Goal: Use online tool/utility: Utilize a website feature to perform a specific function

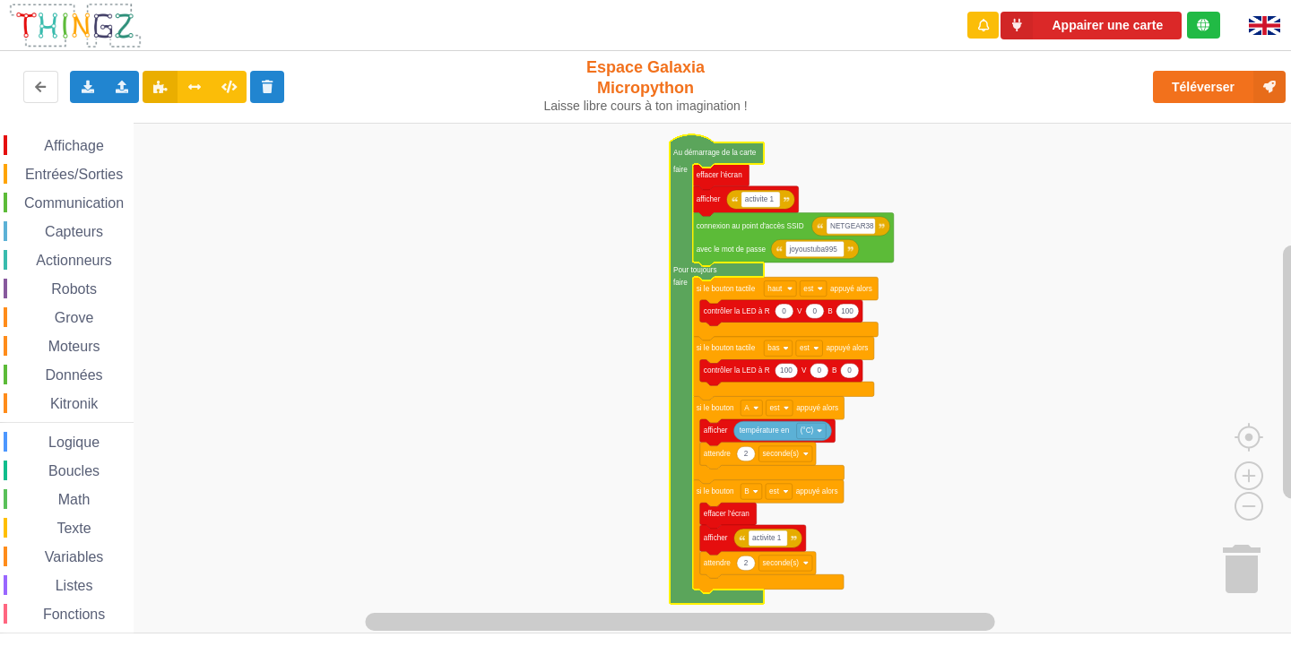
drag, startPoint x: 1078, startPoint y: 117, endPoint x: 1084, endPoint y: 99, distance: 19.6
click at [1084, 91] on div "Exporter l'assemblage de blocs Exporter l'assemblage de blocs au format Python …" at bounding box center [645, 88] width 1305 height 80
click at [941, 611] on rect "Espace de travail de Blocky" at bounding box center [711, 622] width 1137 height 22
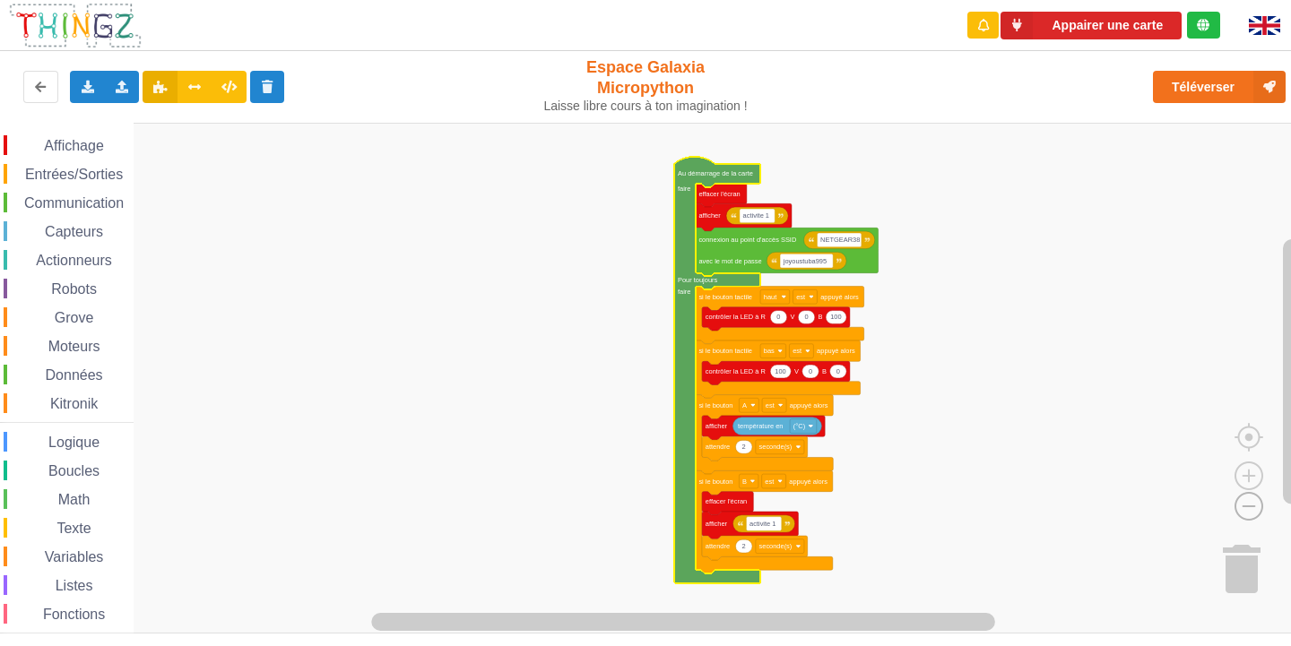
click at [1256, 514] on image "Espace de travail de Blocky" at bounding box center [1220, 465] width 86 height 111
click at [1244, 476] on image "Espace de travail de Blocky" at bounding box center [1249, 434] width 86 height 111
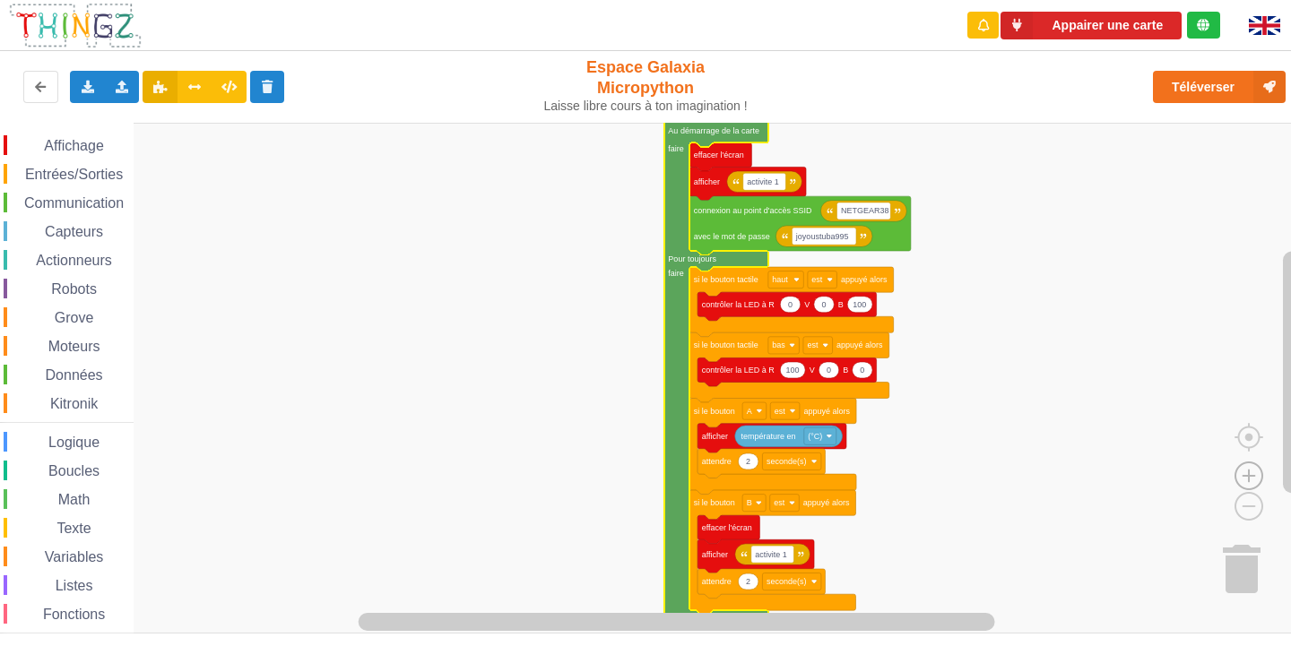
click at [1247, 475] on image "Espace de travail de Blocky" at bounding box center [1249, 434] width 86 height 111
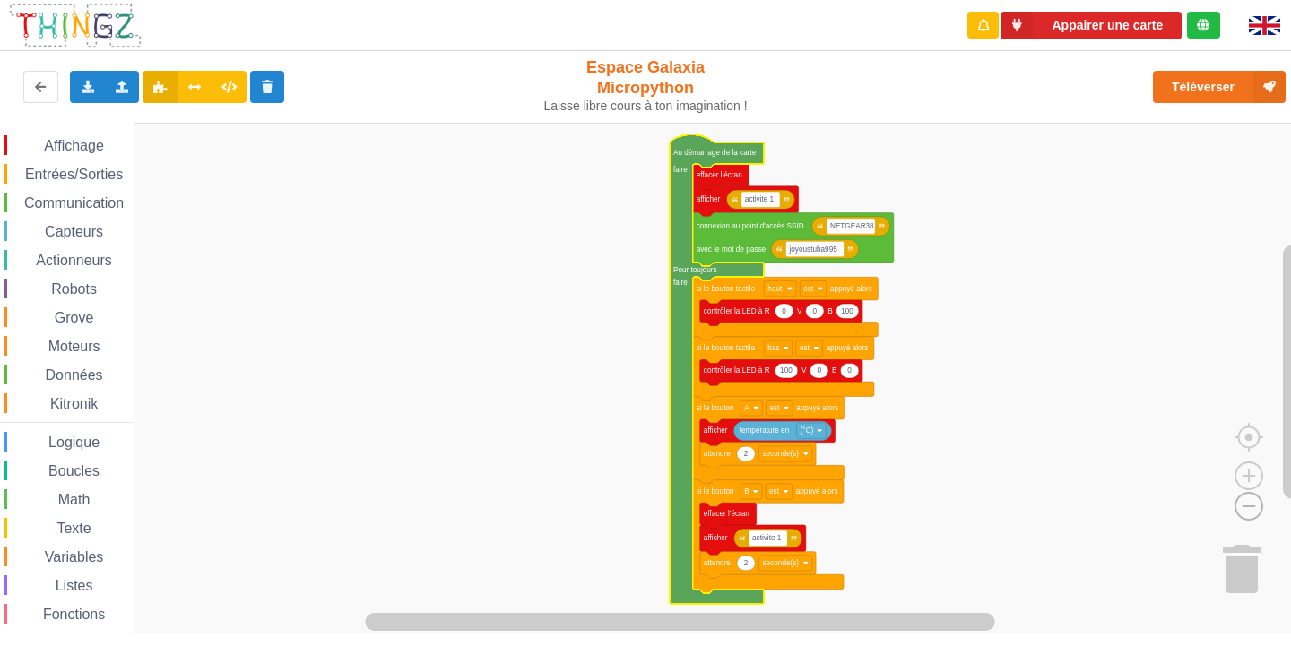
click at [1243, 503] on image "Espace de travail de Blocky" at bounding box center [1220, 465] width 86 height 111
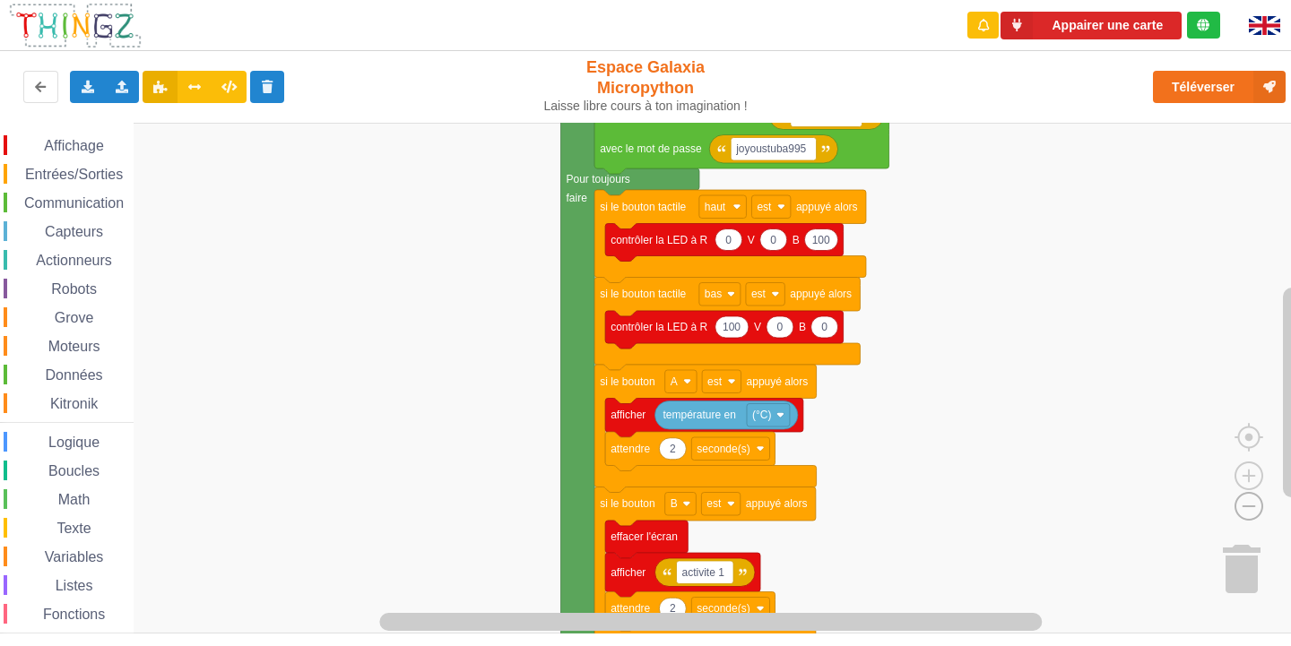
click at [1247, 498] on image "Espace de travail de Blocky" at bounding box center [1220, 465] width 86 height 111
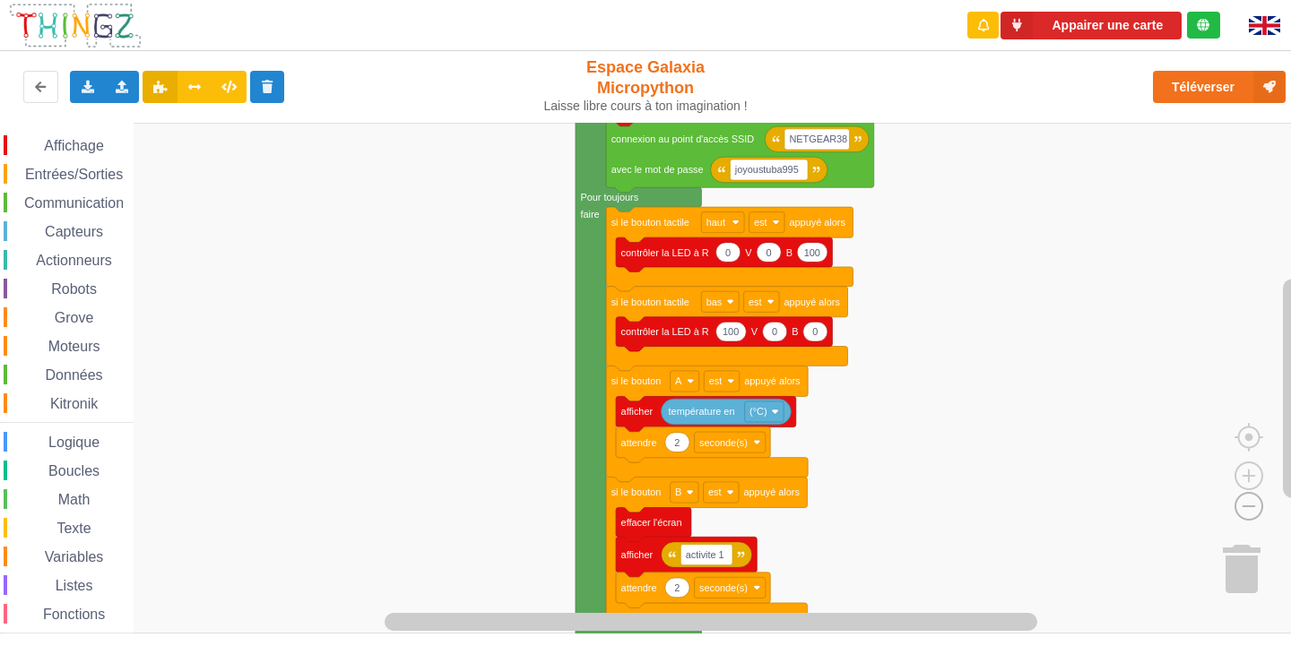
click at [1247, 498] on image "Espace de travail de Blocky" at bounding box center [1220, 465] width 86 height 111
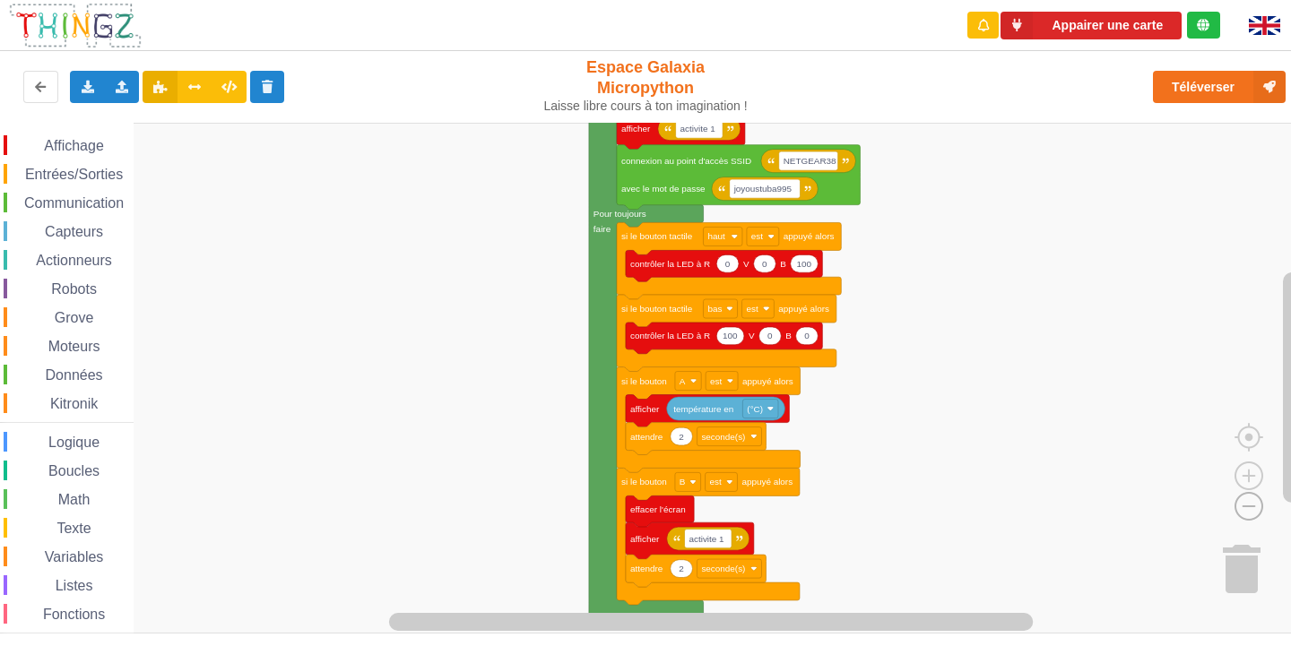
click at [1247, 498] on image "Espace de travail de Blocky" at bounding box center [1220, 465] width 86 height 111
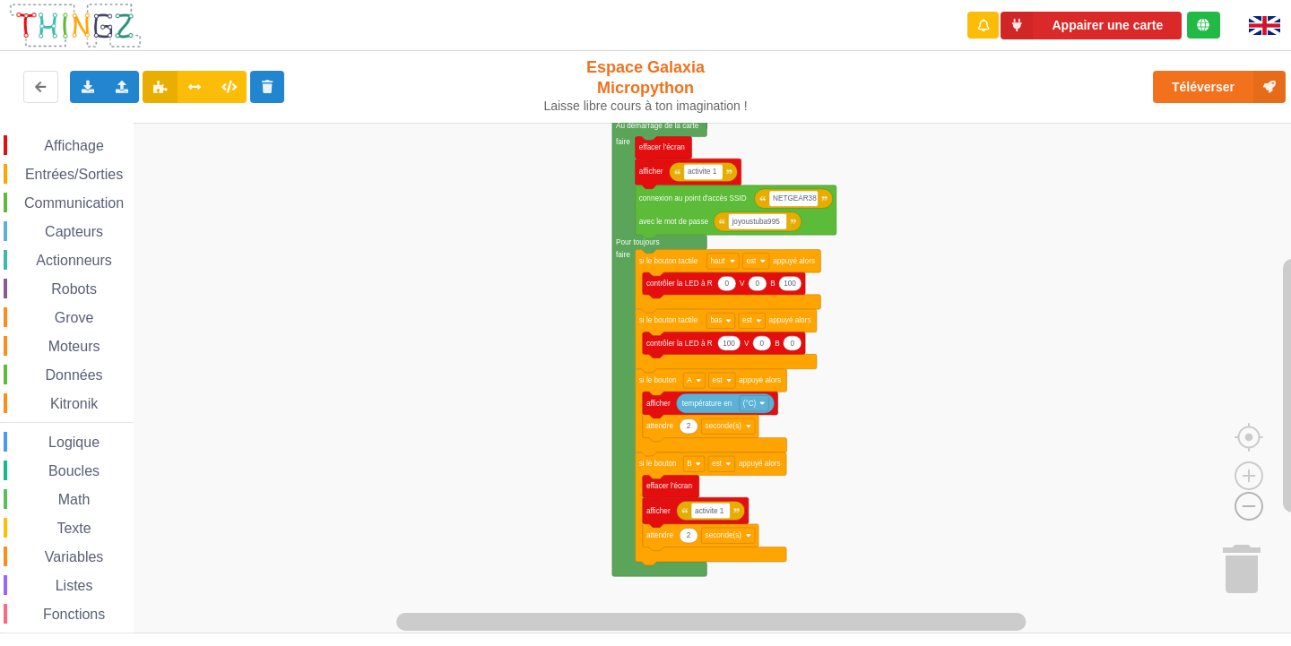
click at [1247, 498] on image "Espace de travail de Blocky" at bounding box center [1220, 465] width 86 height 111
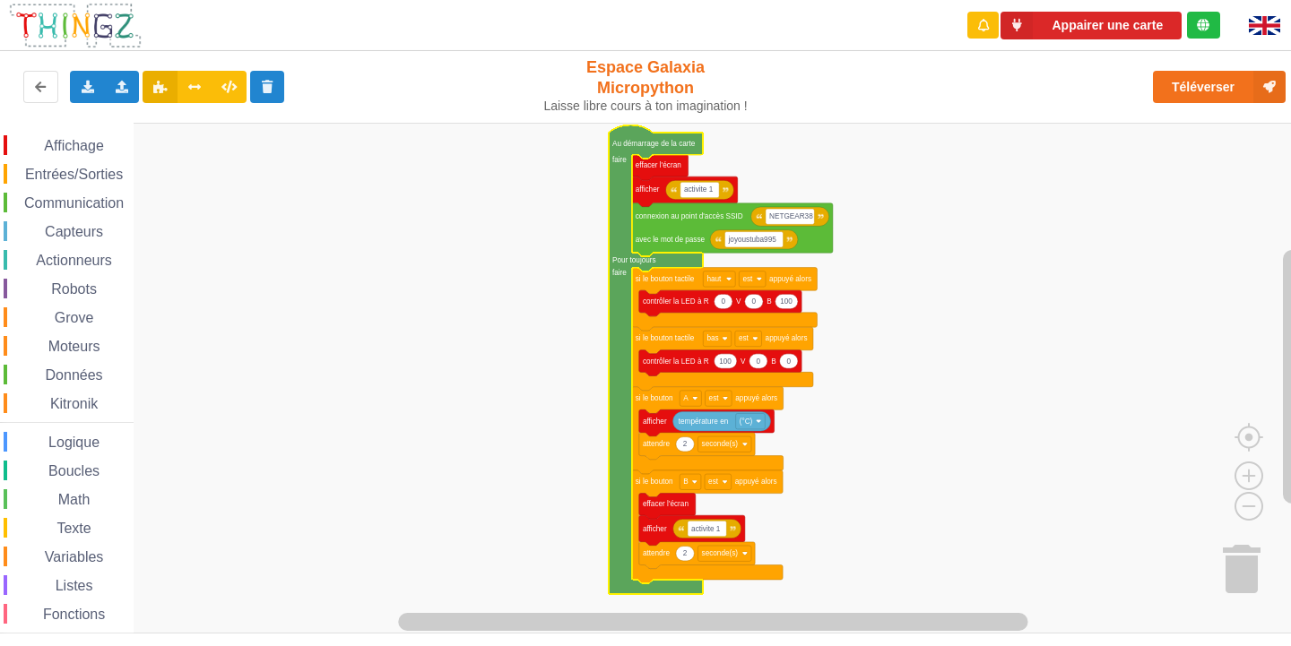
click at [909, 457] on rect "Espace de travail de Blocky" at bounding box center [651, 378] width 1303 height 511
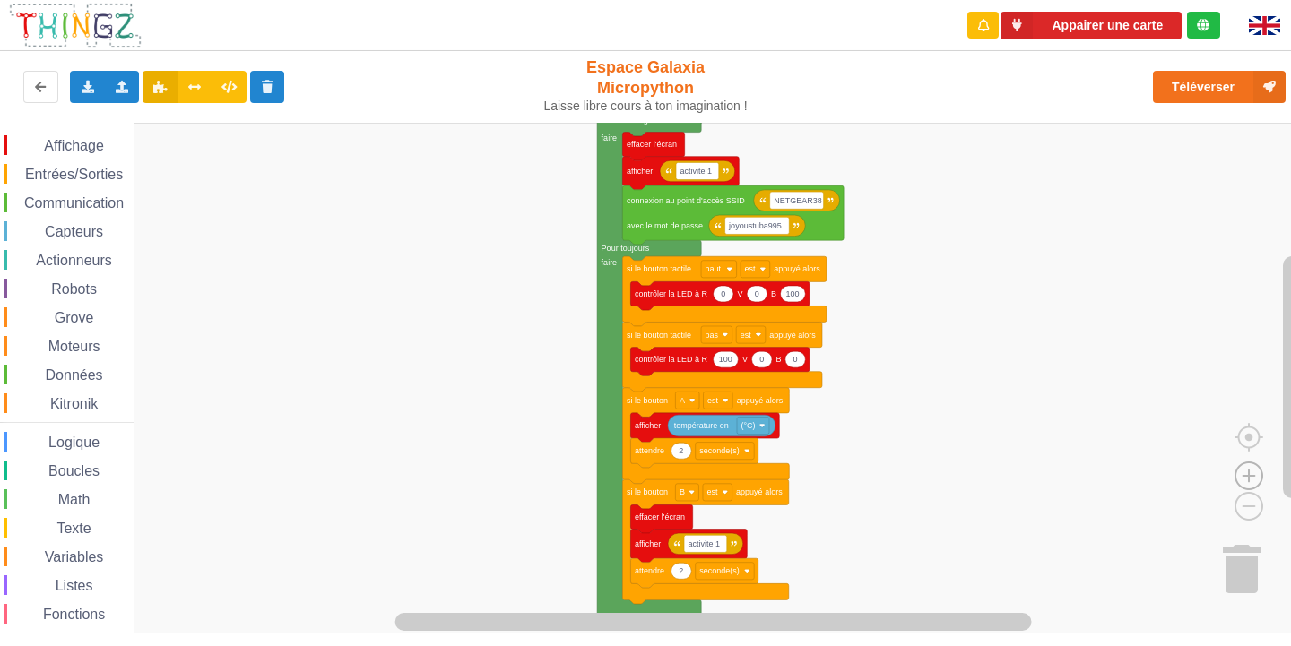
click at [1244, 480] on image "Espace de travail de Blocky" at bounding box center [1249, 434] width 86 height 111
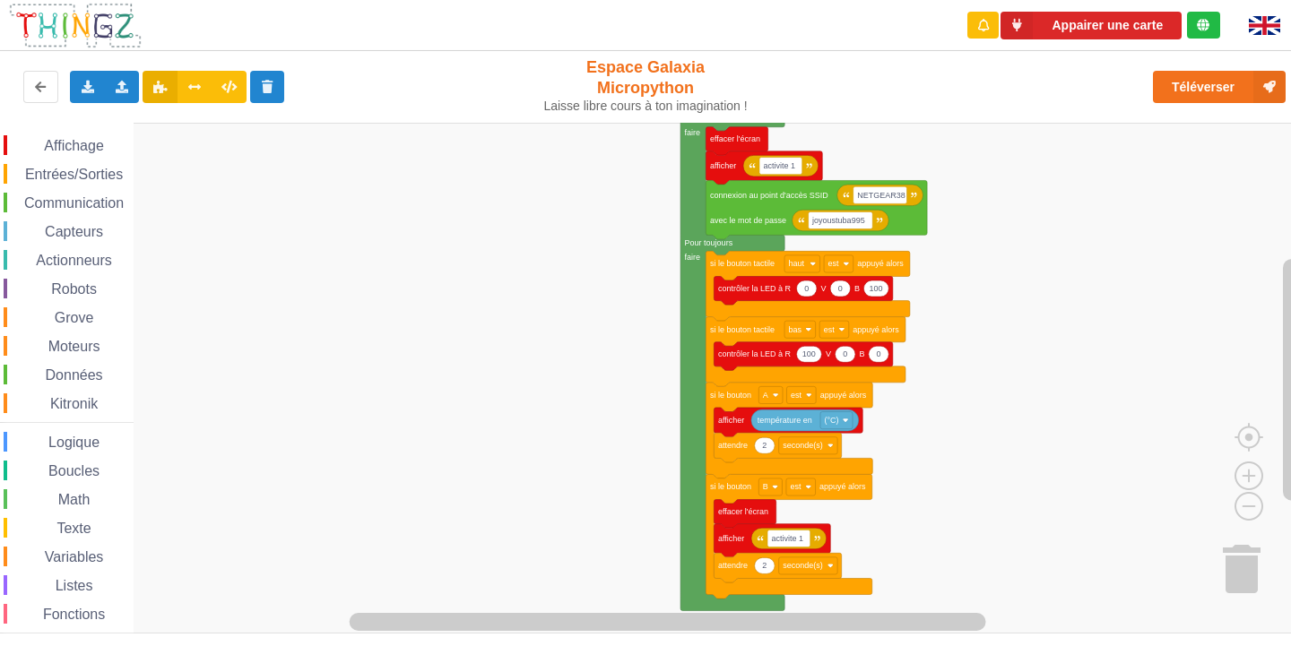
click at [1084, 436] on div "Affichage Entrées/Sorties Communication Capteurs Actionneurs Robots Grove Moteu…" at bounding box center [651, 378] width 1303 height 511
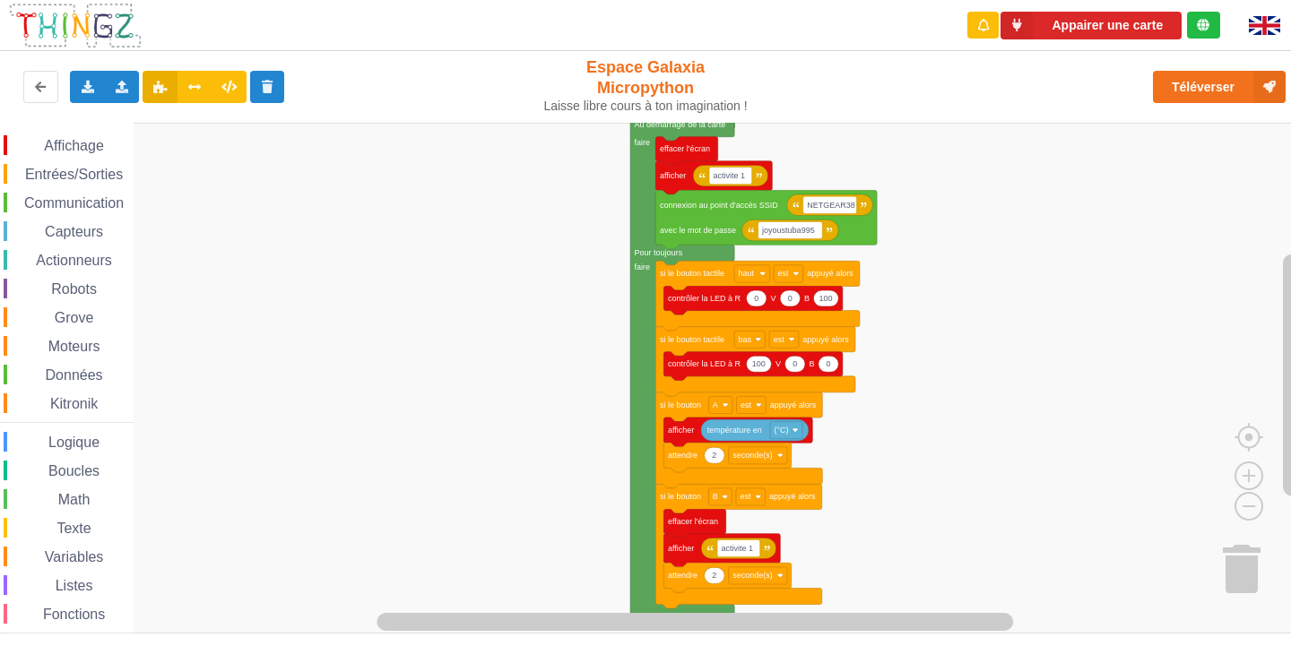
click at [1064, 388] on div "Affichage Entrées/Sorties Communication Capteurs Actionneurs Robots Grove Moteu…" at bounding box center [651, 378] width 1303 height 511
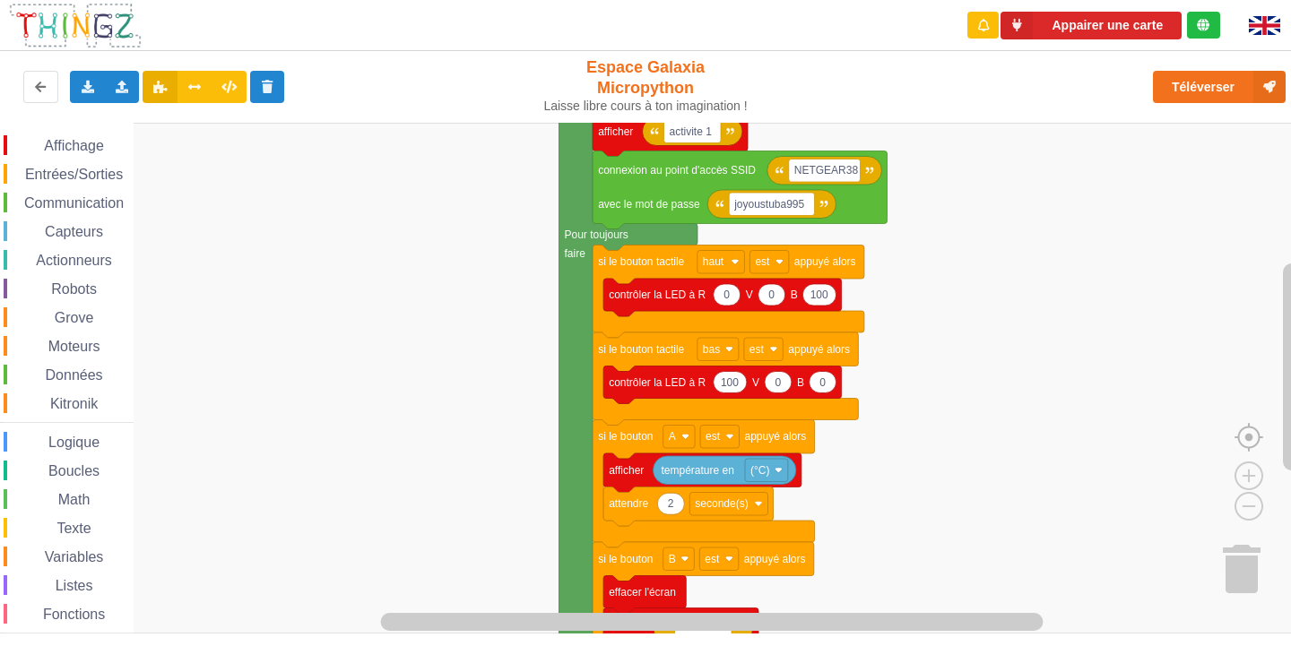
click at [1246, 430] on image "Espace de travail de Blocky" at bounding box center [1277, 396] width 86 height 111
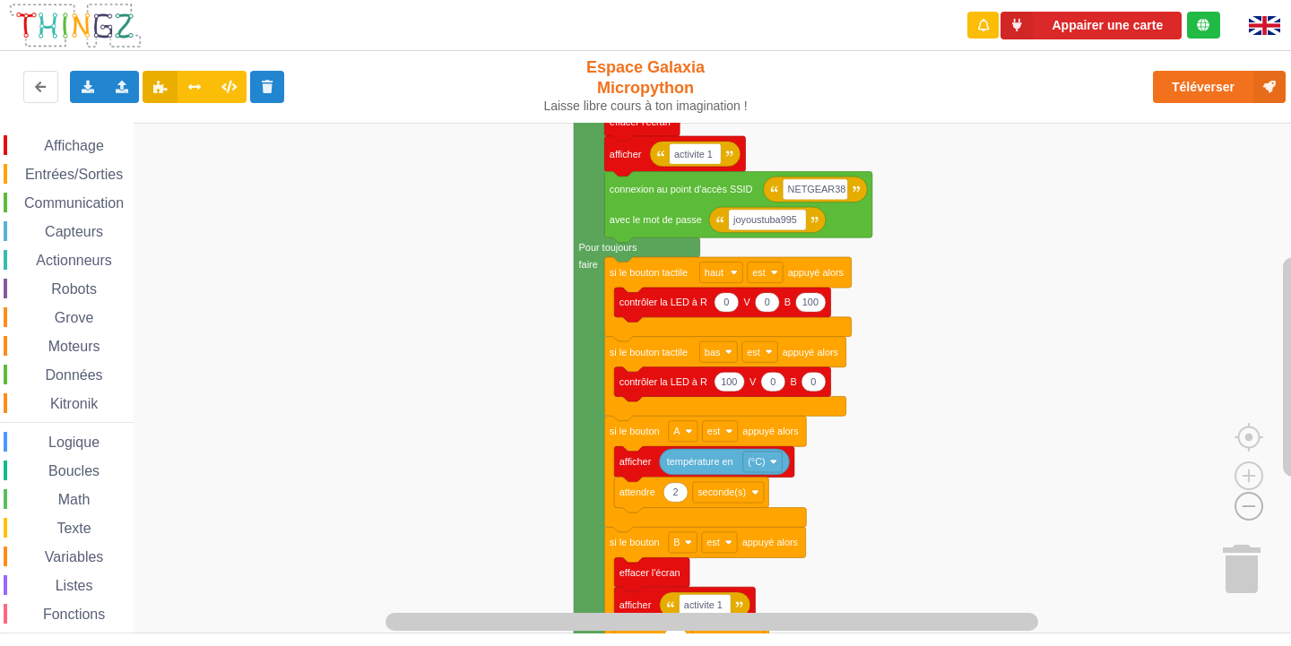
click at [1249, 505] on image "Espace de travail de Blocky" at bounding box center [1220, 465] width 86 height 111
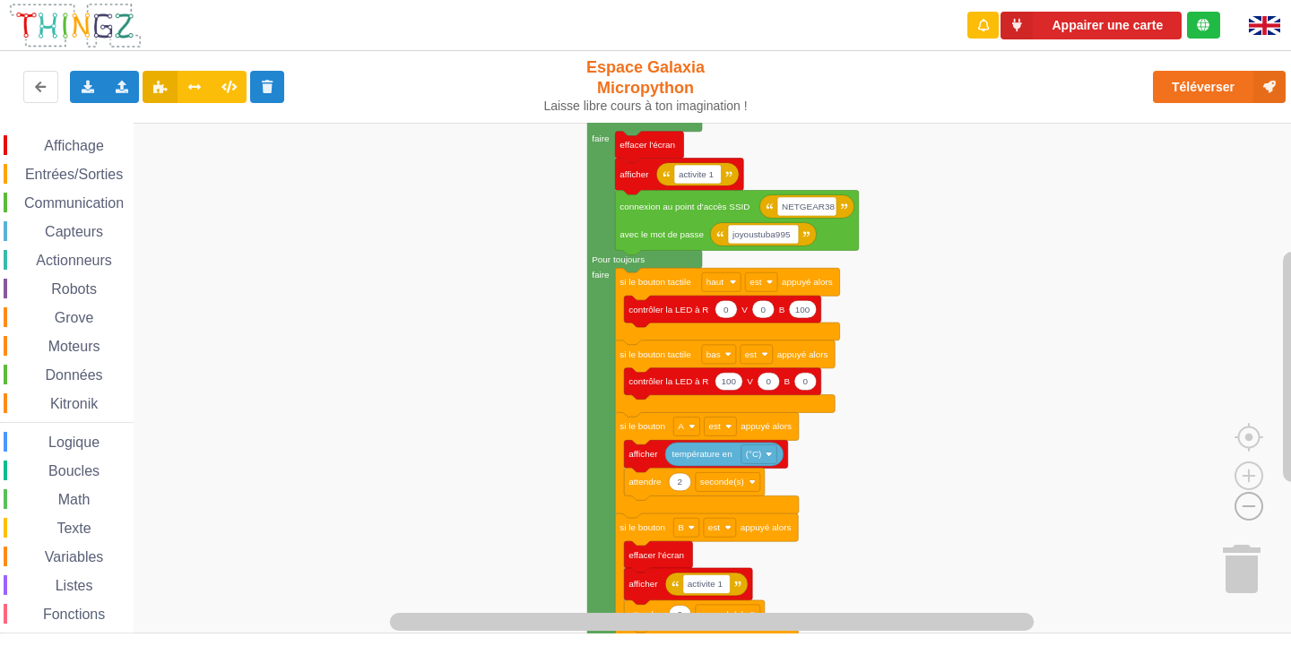
click at [1249, 505] on image "Espace de travail de Blocky" at bounding box center [1220, 465] width 86 height 111
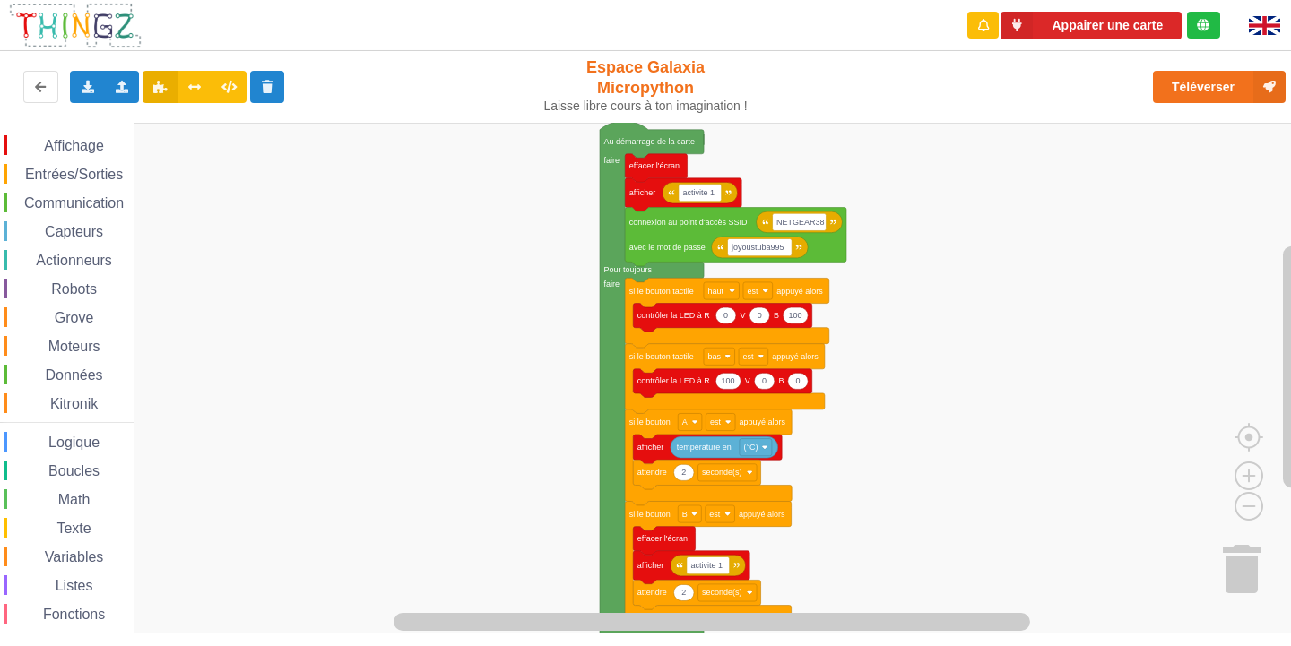
drag, startPoint x: 750, startPoint y: 108, endPoint x: 878, endPoint y: 182, distance: 147.8
click at [862, 167] on div "Appairer une carte Exporter l'assemblage de blocs Exporter l'assemblage de bloc…" at bounding box center [645, 310] width 1316 height 646
click at [792, 192] on rect "Espace de travail de Blocky" at bounding box center [651, 378] width 1303 height 511
click at [801, 160] on rect "Espace de travail de Blocky" at bounding box center [651, 378] width 1303 height 511
click at [850, 172] on rect "Espace de travail de Blocky" at bounding box center [651, 378] width 1303 height 511
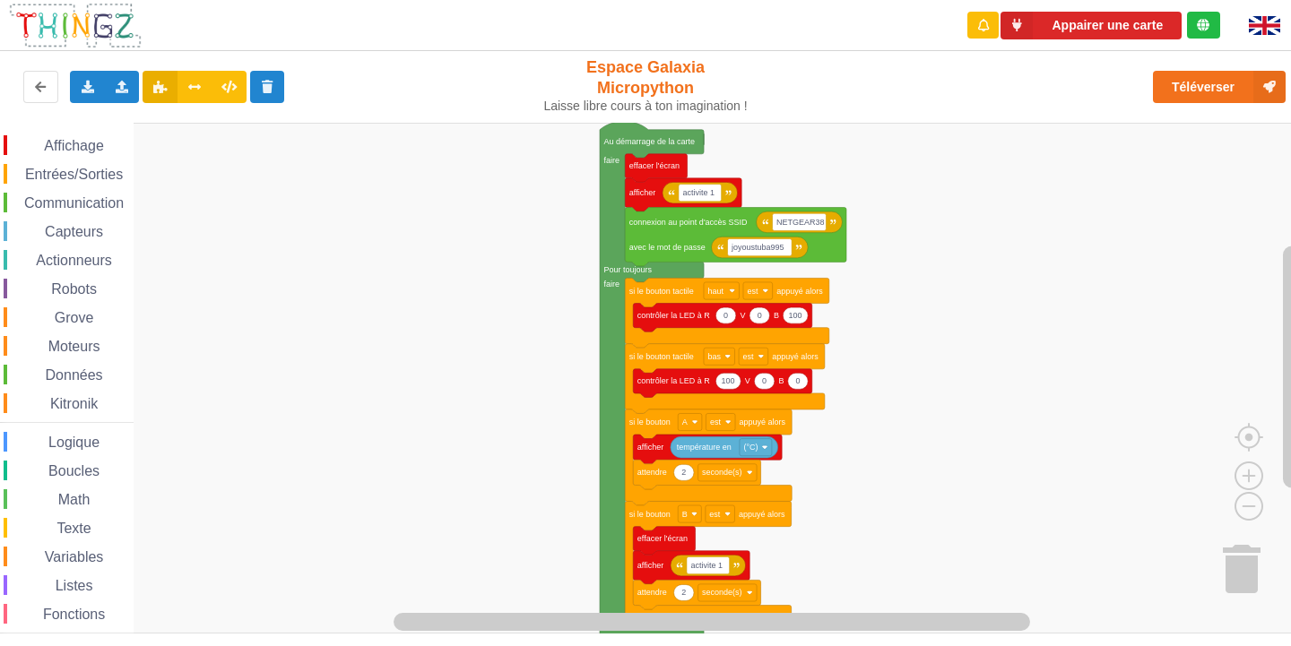
click at [850, 172] on rect "Espace de travail de Blocky" at bounding box center [651, 378] width 1303 height 511
click at [1154, 417] on rect "Espace de travail de Blocky" at bounding box center [651, 378] width 1303 height 511
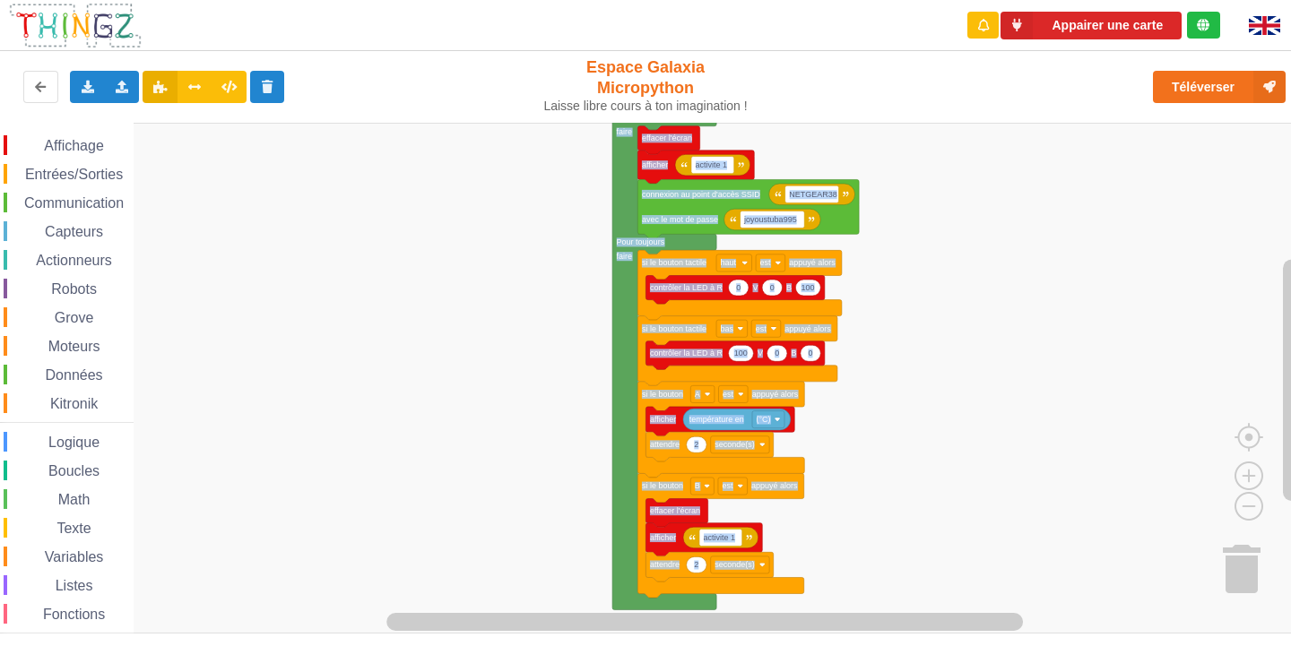
click at [1170, 368] on div "Affichage Entrées/Sorties Communication Capteurs Actionneurs Robots Grove Moteu…" at bounding box center [651, 378] width 1303 height 511
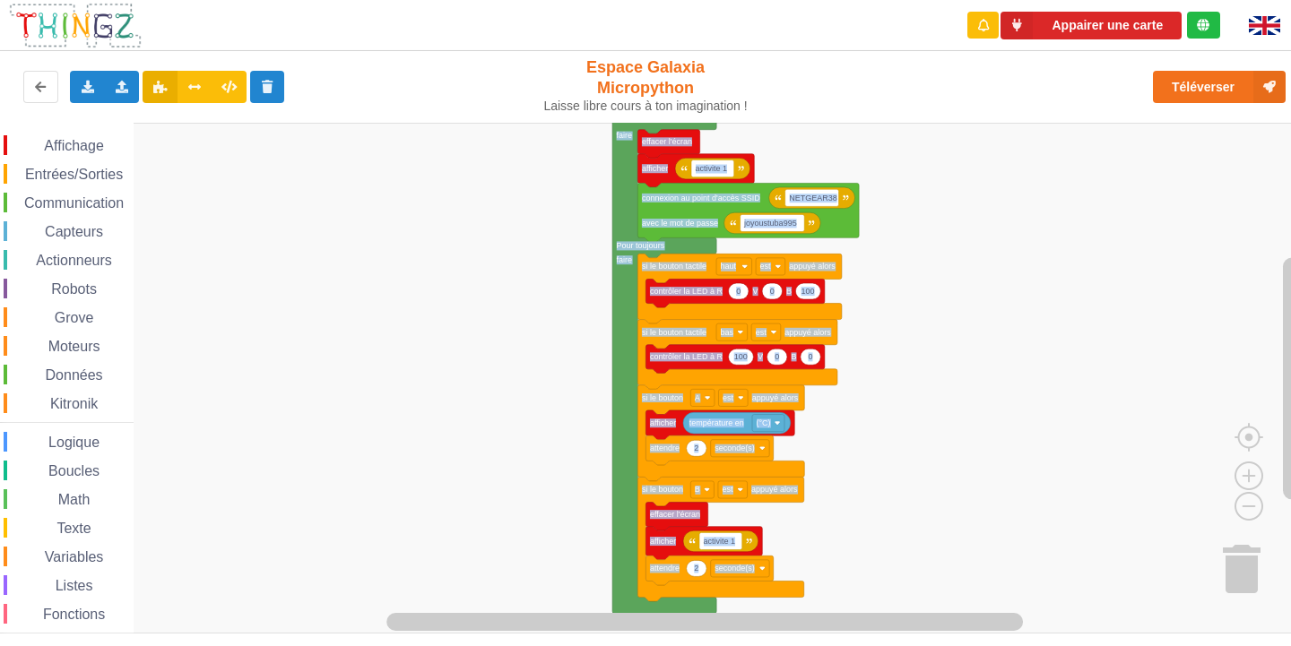
click at [1151, 386] on div "Affichage Entrées/Sorties Communication Capteurs Actionneurs Robots Grove Moteu…" at bounding box center [651, 378] width 1303 height 511
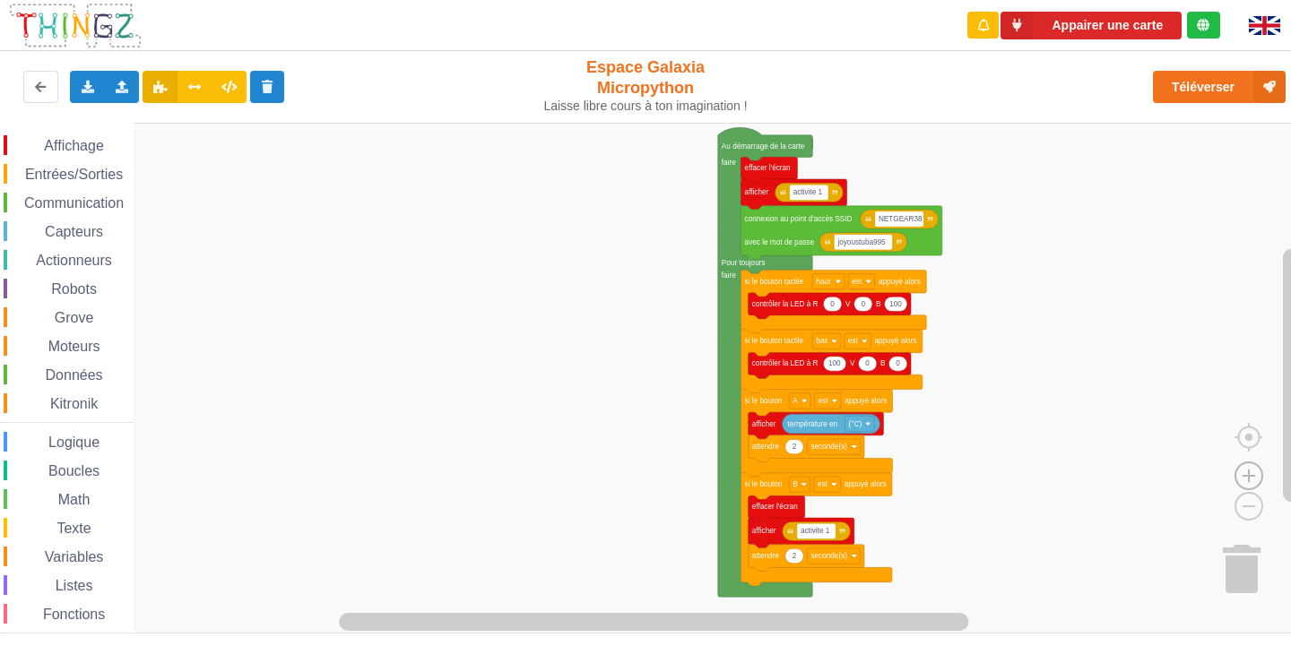
click at [1247, 477] on image "Espace de travail de Blocky" at bounding box center [1249, 434] width 86 height 111
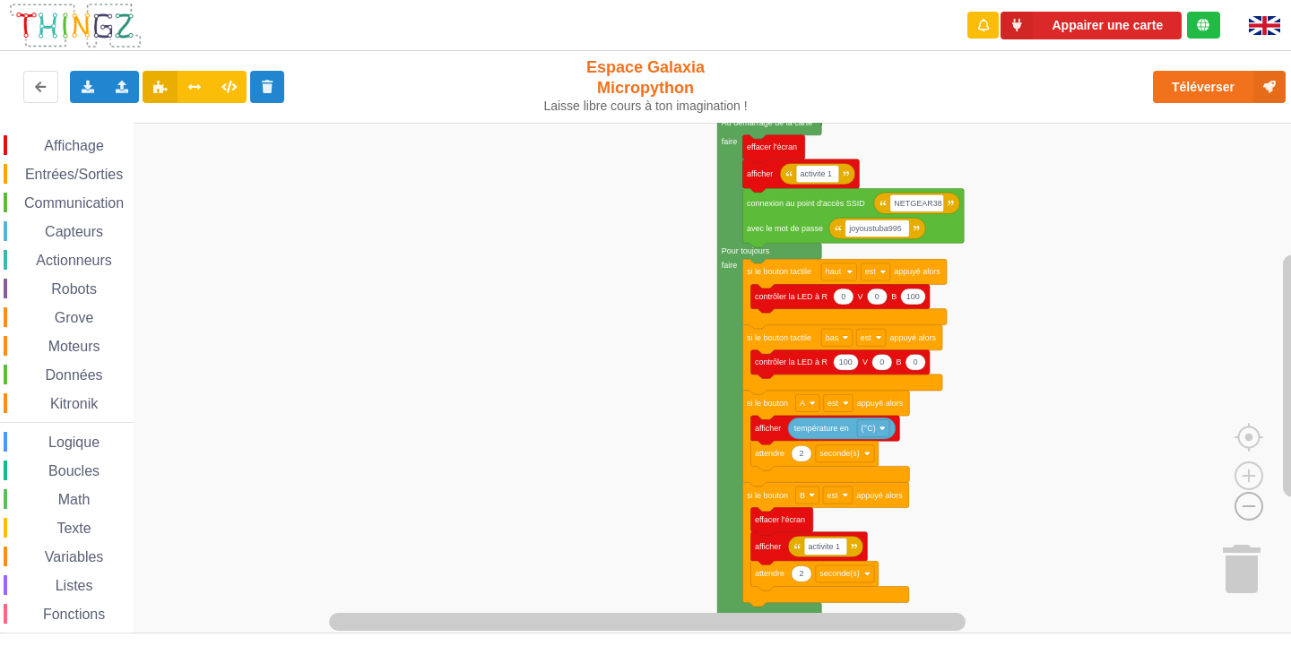
click at [1248, 494] on image "Espace de travail de Blocky" at bounding box center [1220, 465] width 86 height 111
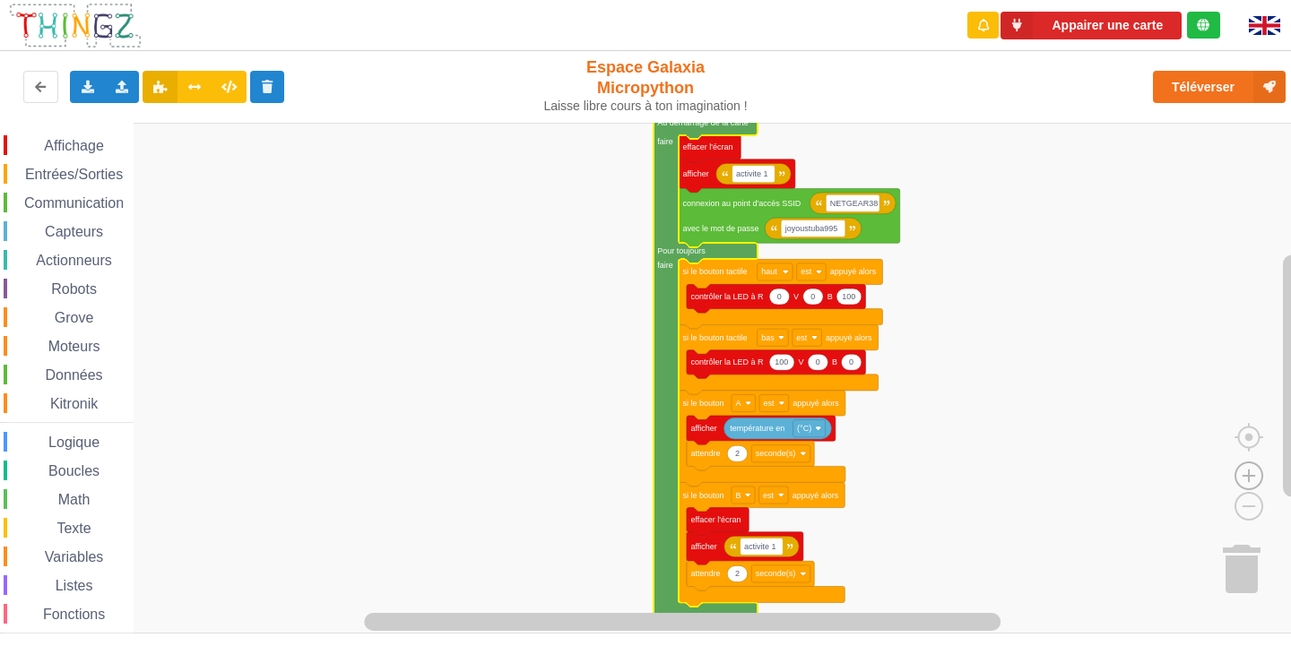
click at [1240, 464] on image "Espace de travail de Blocky" at bounding box center [1249, 434] width 86 height 111
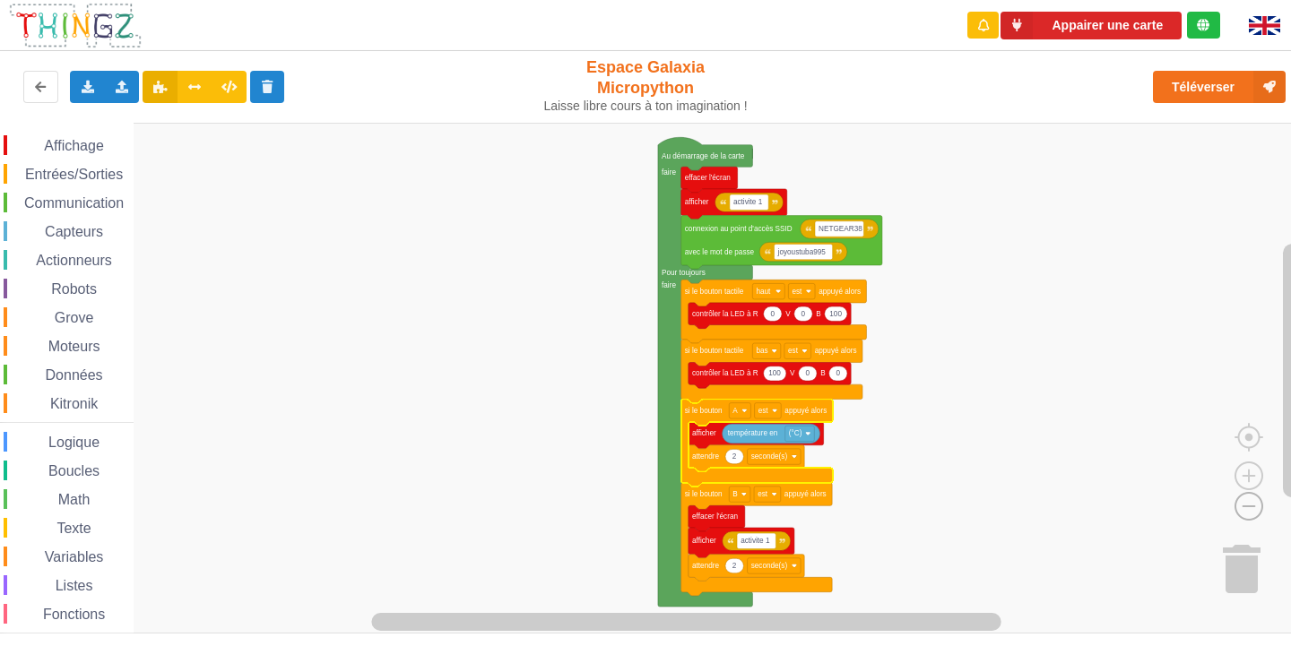
click at [1244, 497] on image "Espace de travail de Blocky" at bounding box center [1220, 465] width 86 height 111
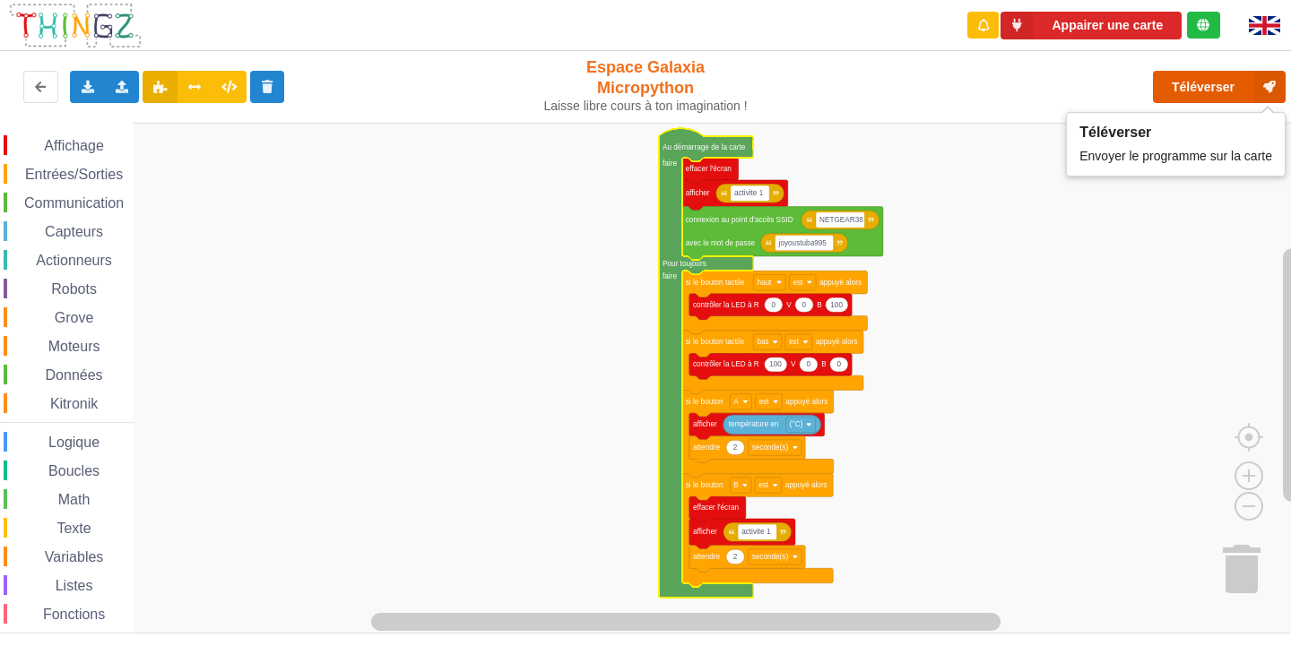
click at [1228, 78] on button "Téléverser" at bounding box center [1219, 87] width 133 height 32
click at [1197, 87] on button "Téléverser" at bounding box center [1219, 87] width 133 height 32
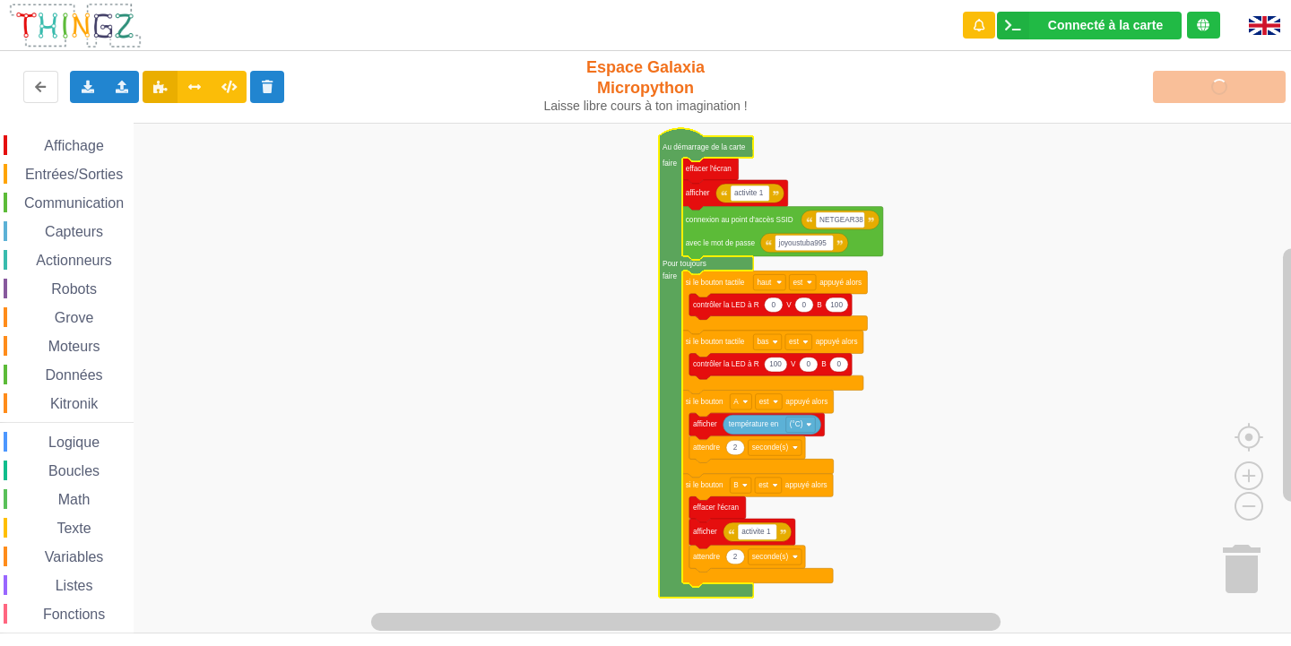
click at [1184, 94] on div "Téléverser" at bounding box center [1033, 86] width 531 height 57
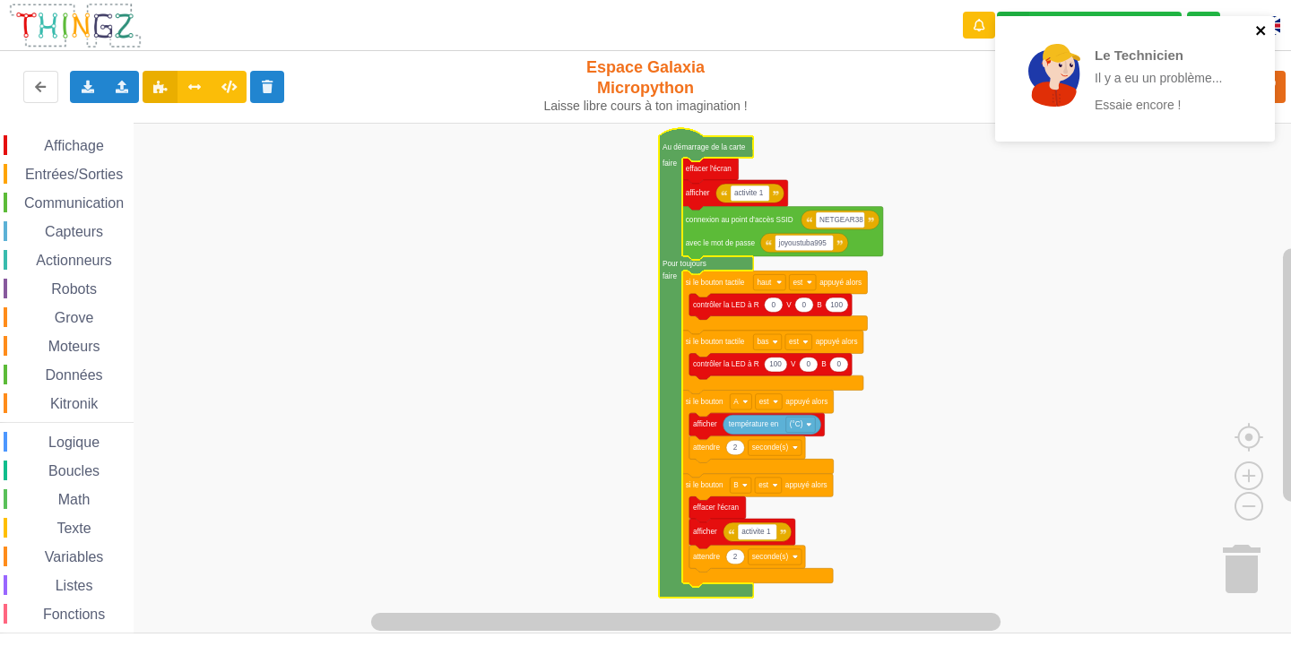
click at [1260, 34] on icon "close" at bounding box center [1261, 30] width 13 height 14
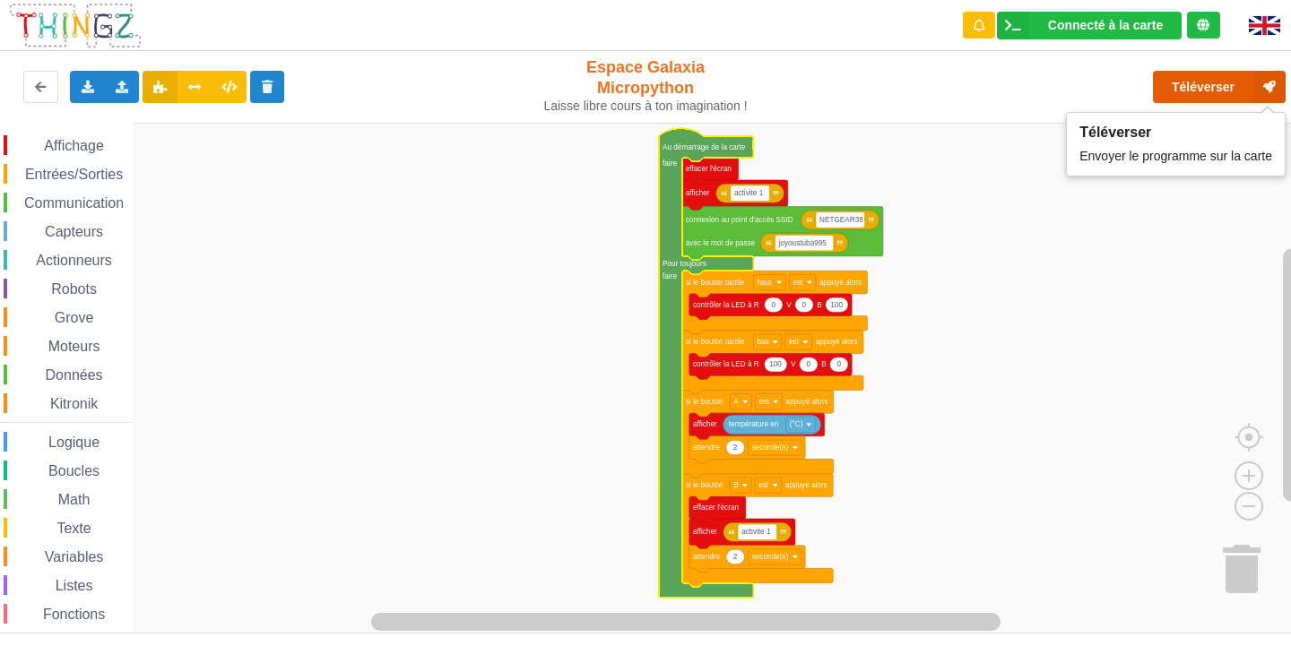
click at [1242, 86] on button "Téléverser" at bounding box center [1219, 87] width 133 height 32
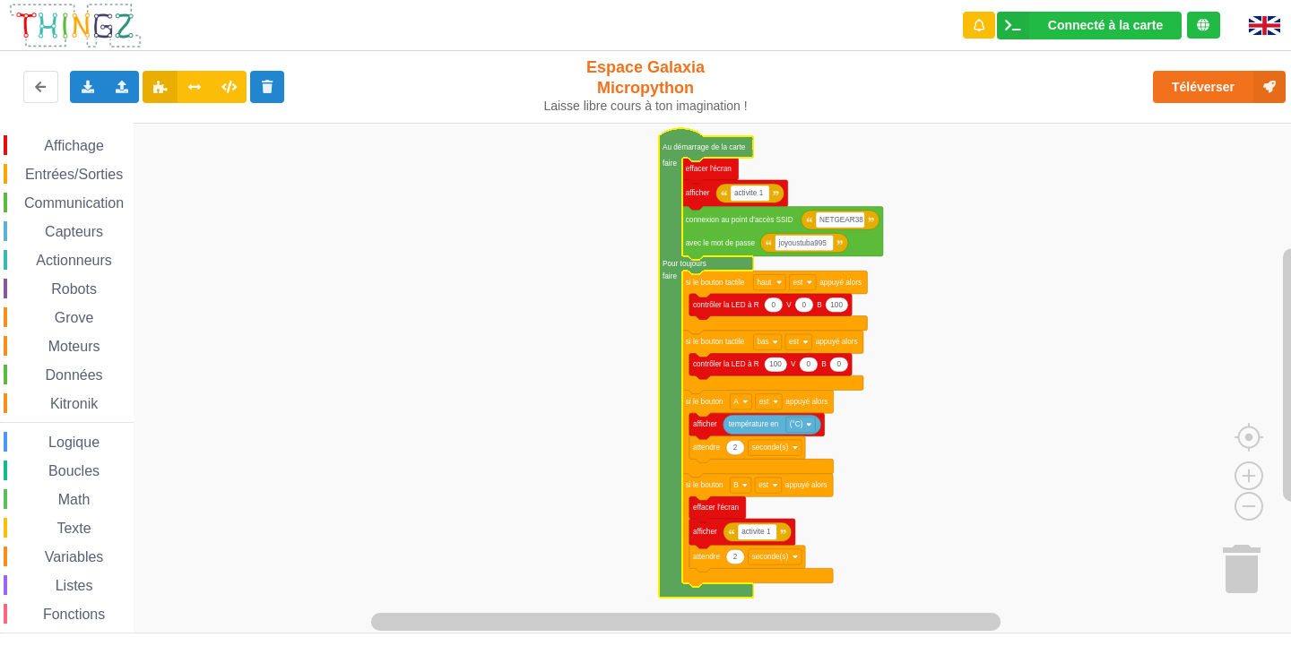
click at [1034, 365] on div "Affichage Entrées/Sorties Communication Capteurs Actionneurs Robots Grove Moteu…" at bounding box center [651, 378] width 1303 height 511
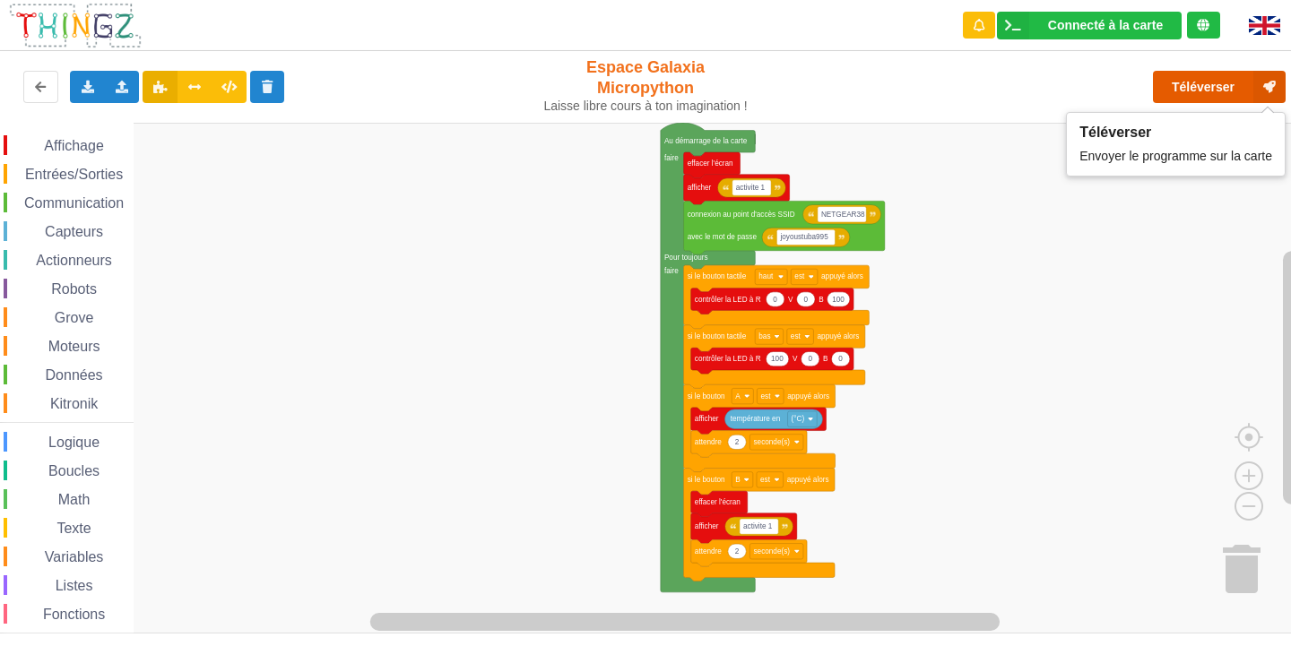
click at [1174, 82] on button "Téléverser" at bounding box center [1219, 87] width 133 height 32
click at [1245, 73] on button "Téléverser" at bounding box center [1219, 87] width 133 height 32
click at [1202, 82] on button "Téléverser" at bounding box center [1219, 87] width 133 height 32
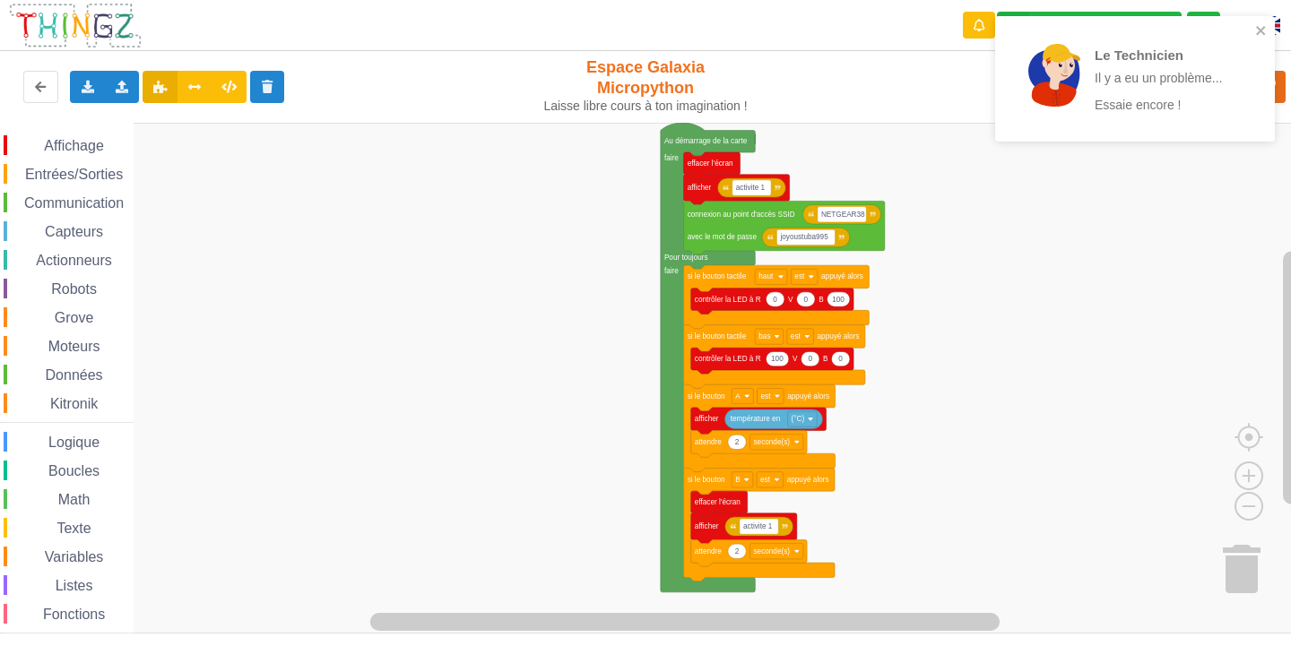
click at [1252, 28] on div "Le Technicien Il y a eu un problème... Essaie encore !" at bounding box center [1128, 78] width 253 height 111
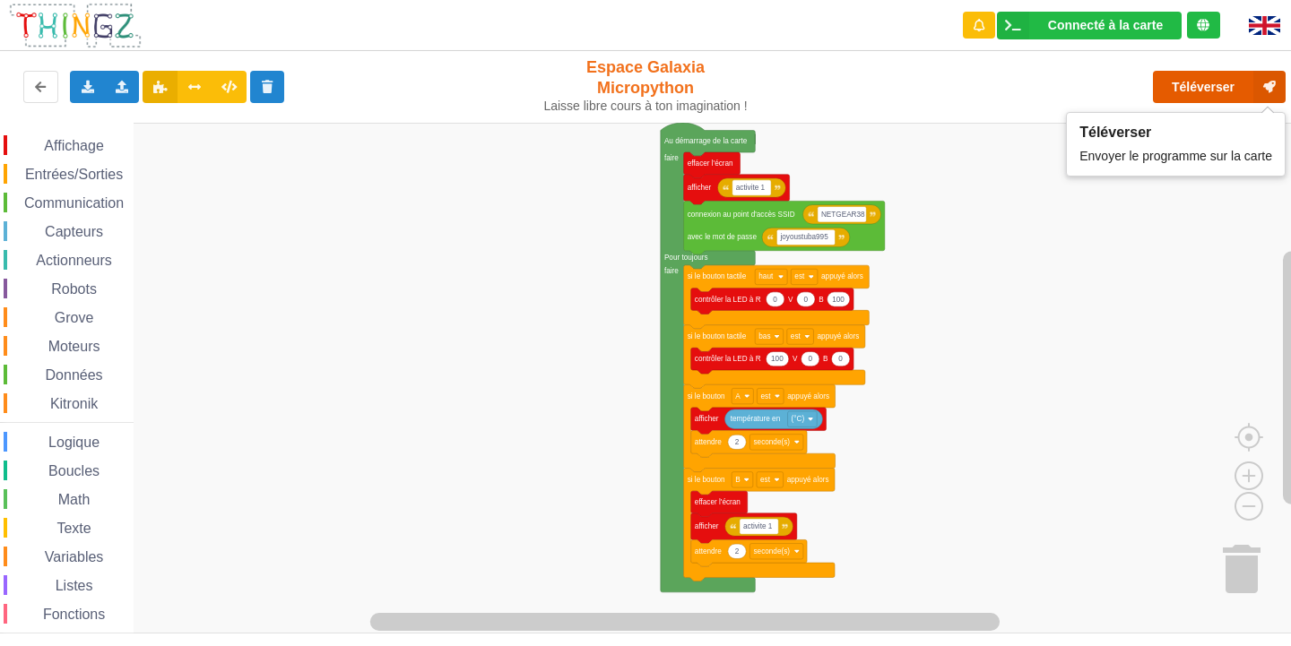
click at [1234, 83] on button "Téléverser" at bounding box center [1219, 87] width 133 height 32
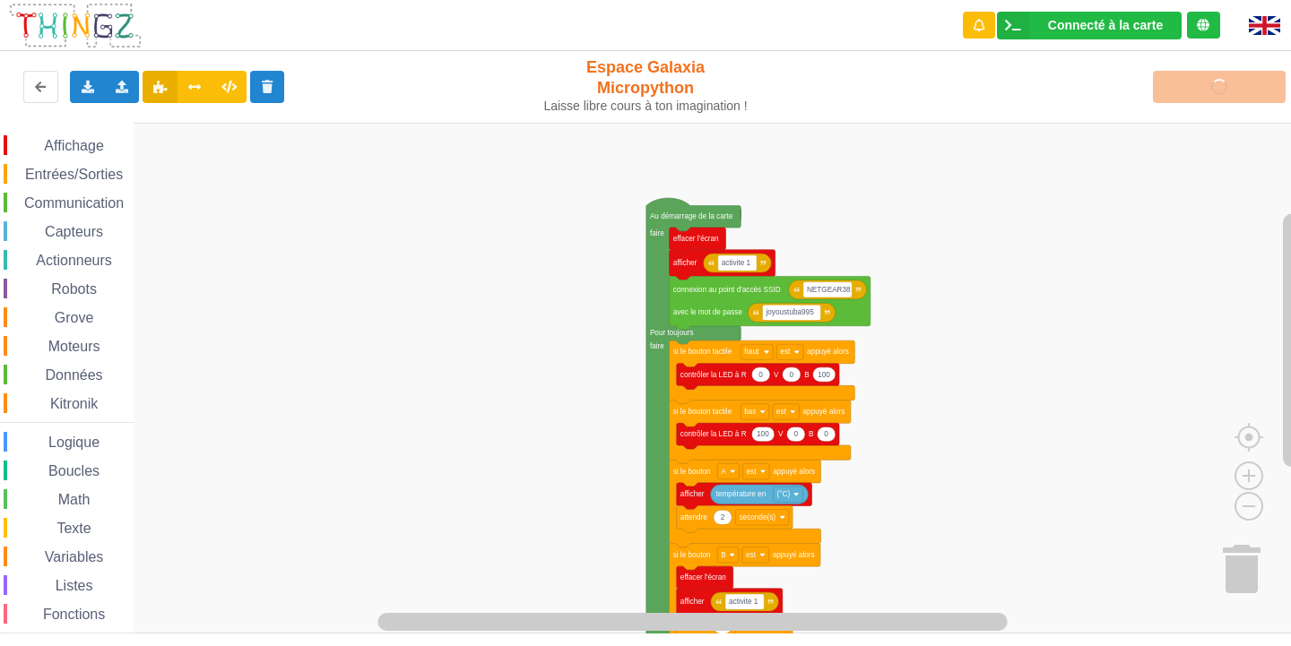
click at [1156, 645] on html "Connecté à la carte Réglages Ouvrir le moniteur automatiquement Connexion autom…" at bounding box center [645, 323] width 1291 height 646
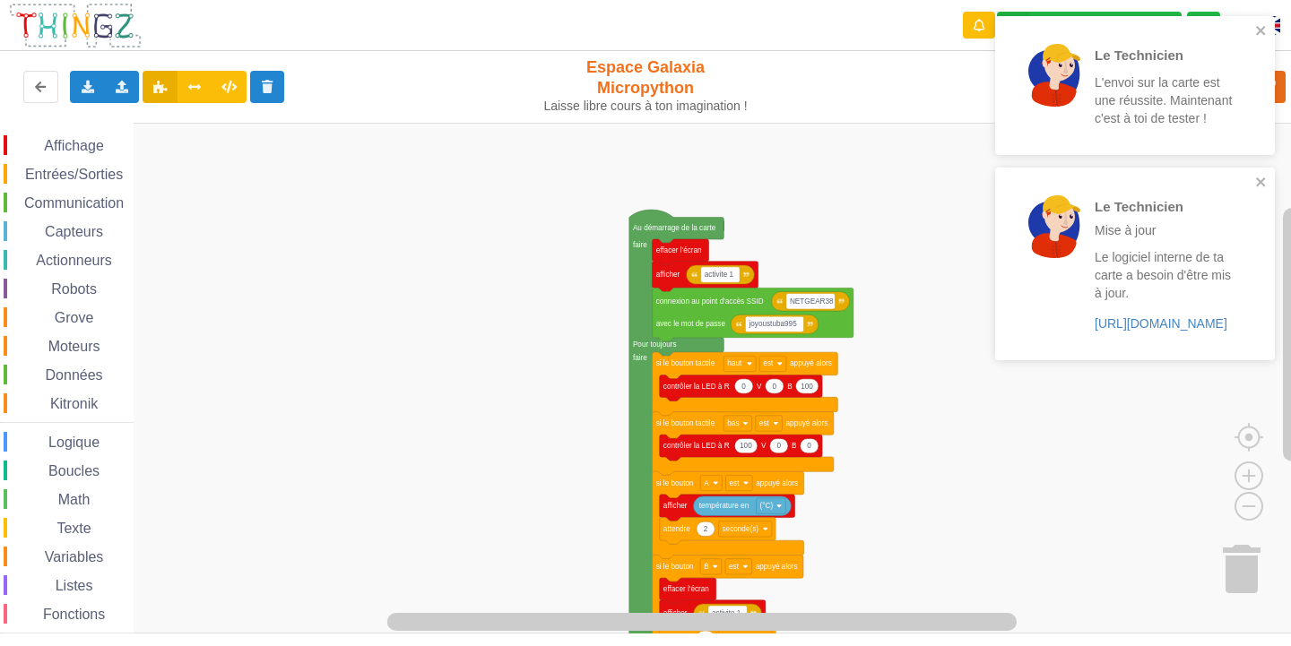
click at [1056, 429] on rect "Espace de travail de Blocky" at bounding box center [651, 378] width 1303 height 511
